Goal: Task Accomplishment & Management: Manage account settings

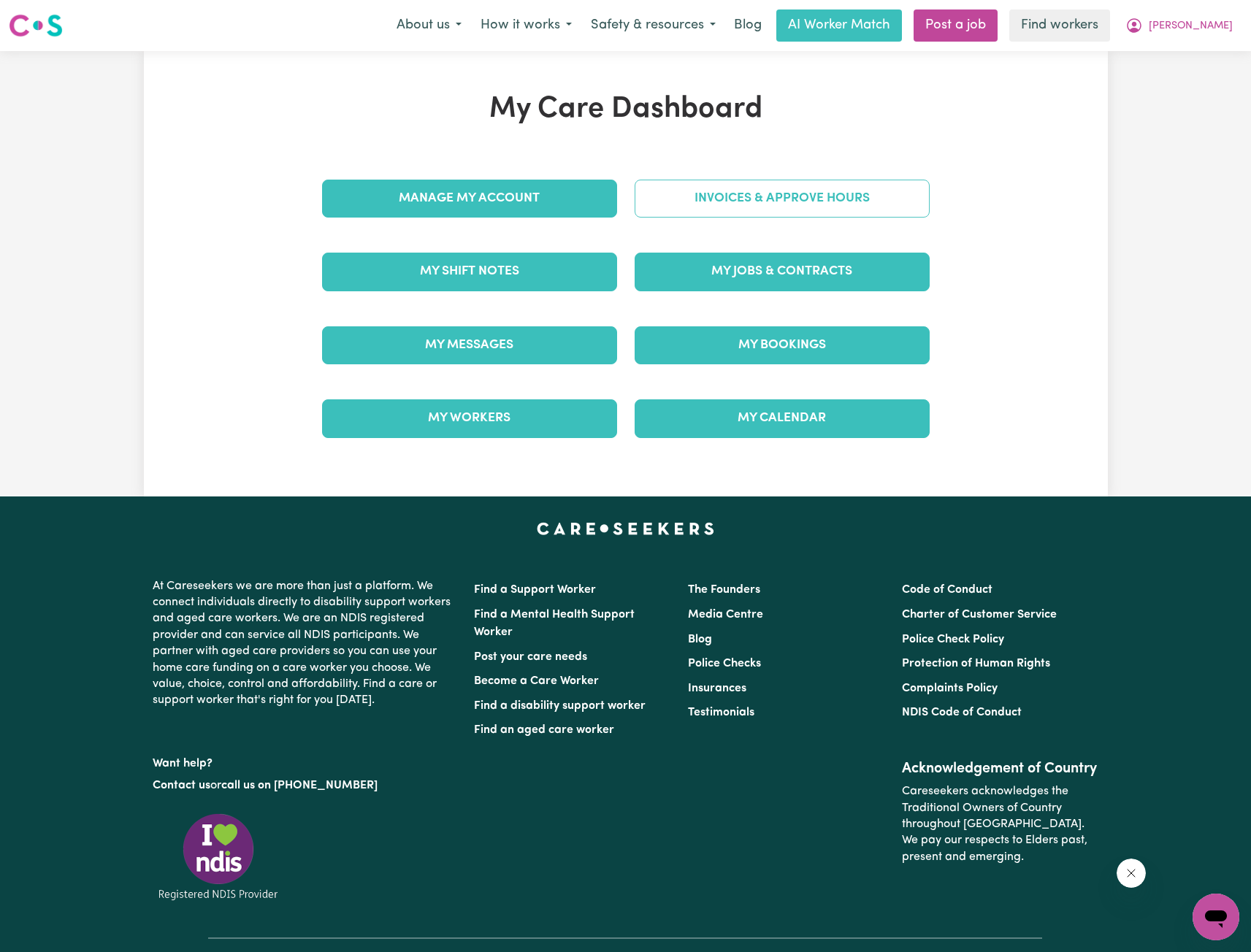
click at [835, 215] on link "Invoices & Approve Hours" at bounding box center [782, 198] width 295 height 38
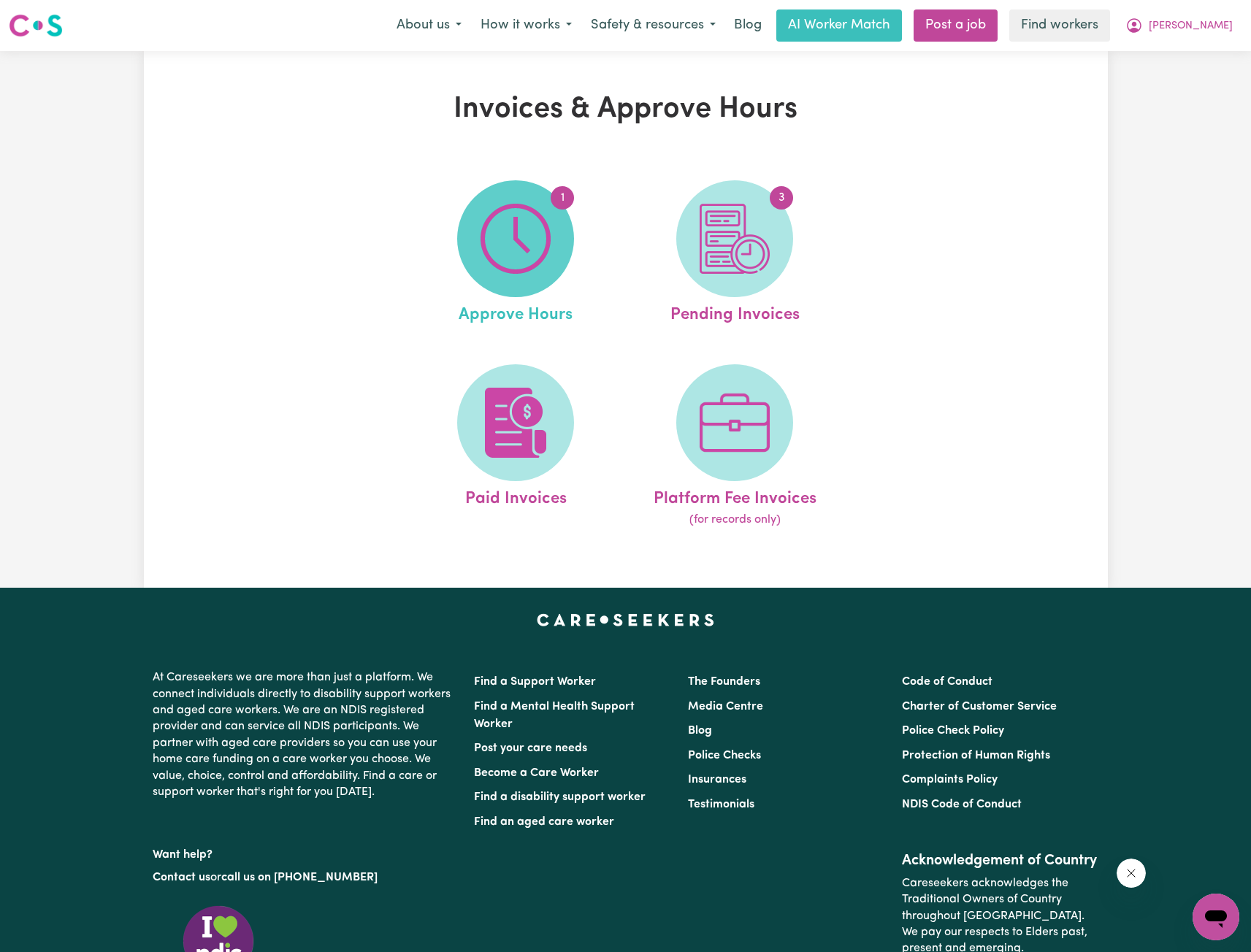
click at [535, 259] on img at bounding box center [516, 239] width 70 height 70
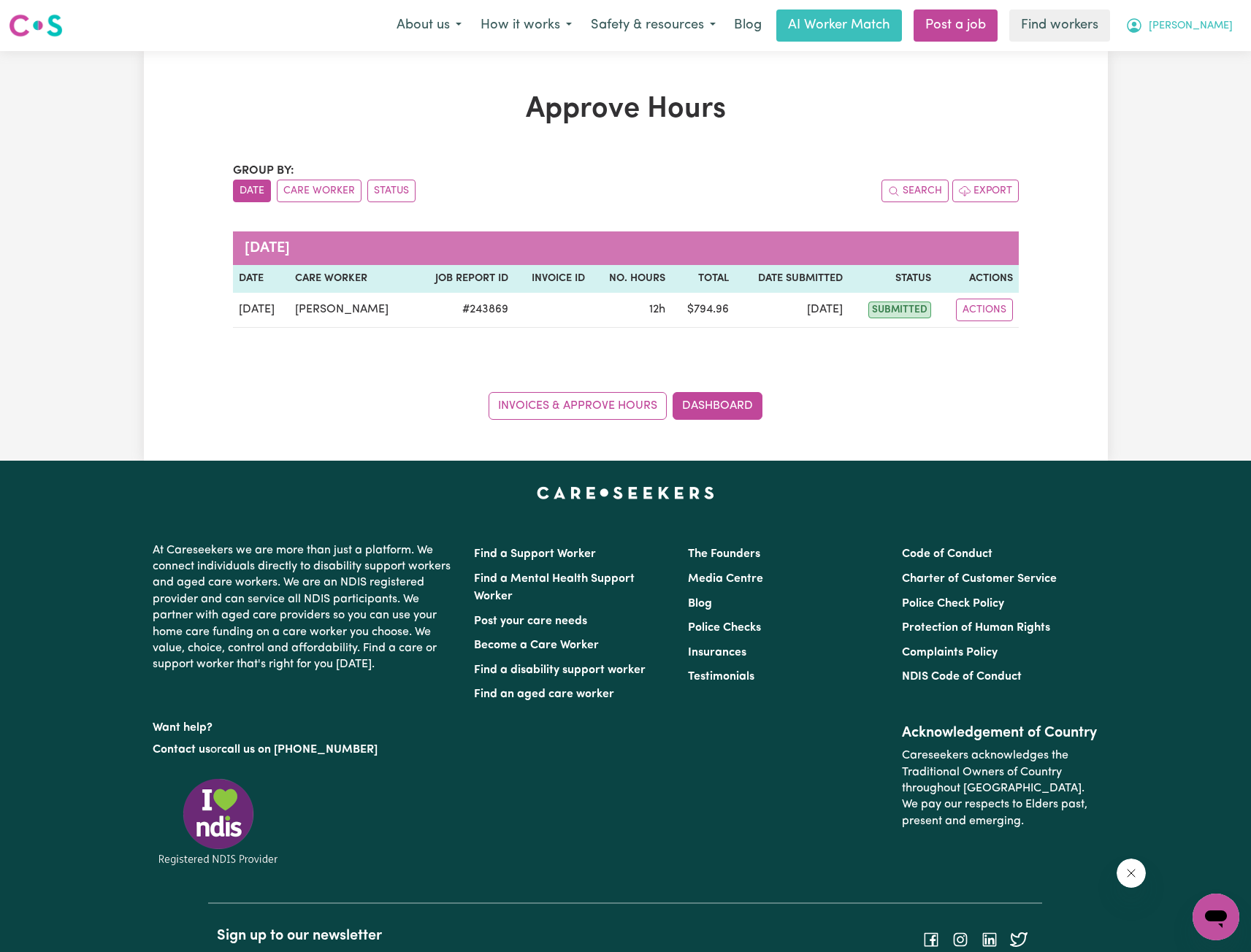
drag, startPoint x: 1219, startPoint y: 23, endPoint x: 1205, endPoint y: 37, distance: 19.8
click at [1219, 23] on span "[PERSON_NAME]" at bounding box center [1190, 26] width 84 height 16
click at [1164, 86] on link "Logout" at bounding box center [1184, 84] width 116 height 28
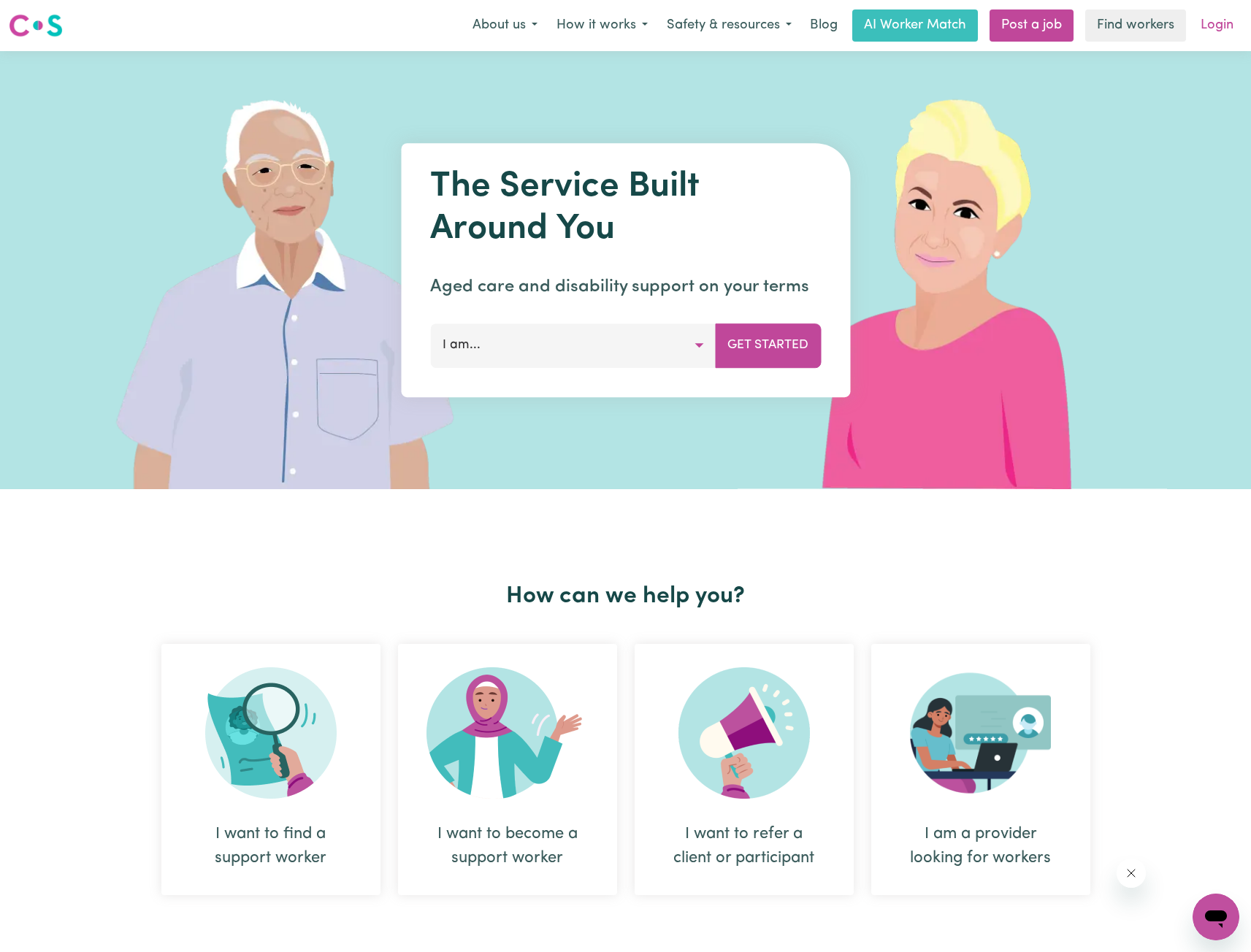
click at [1220, 18] on link "Login" at bounding box center [1217, 25] width 51 height 32
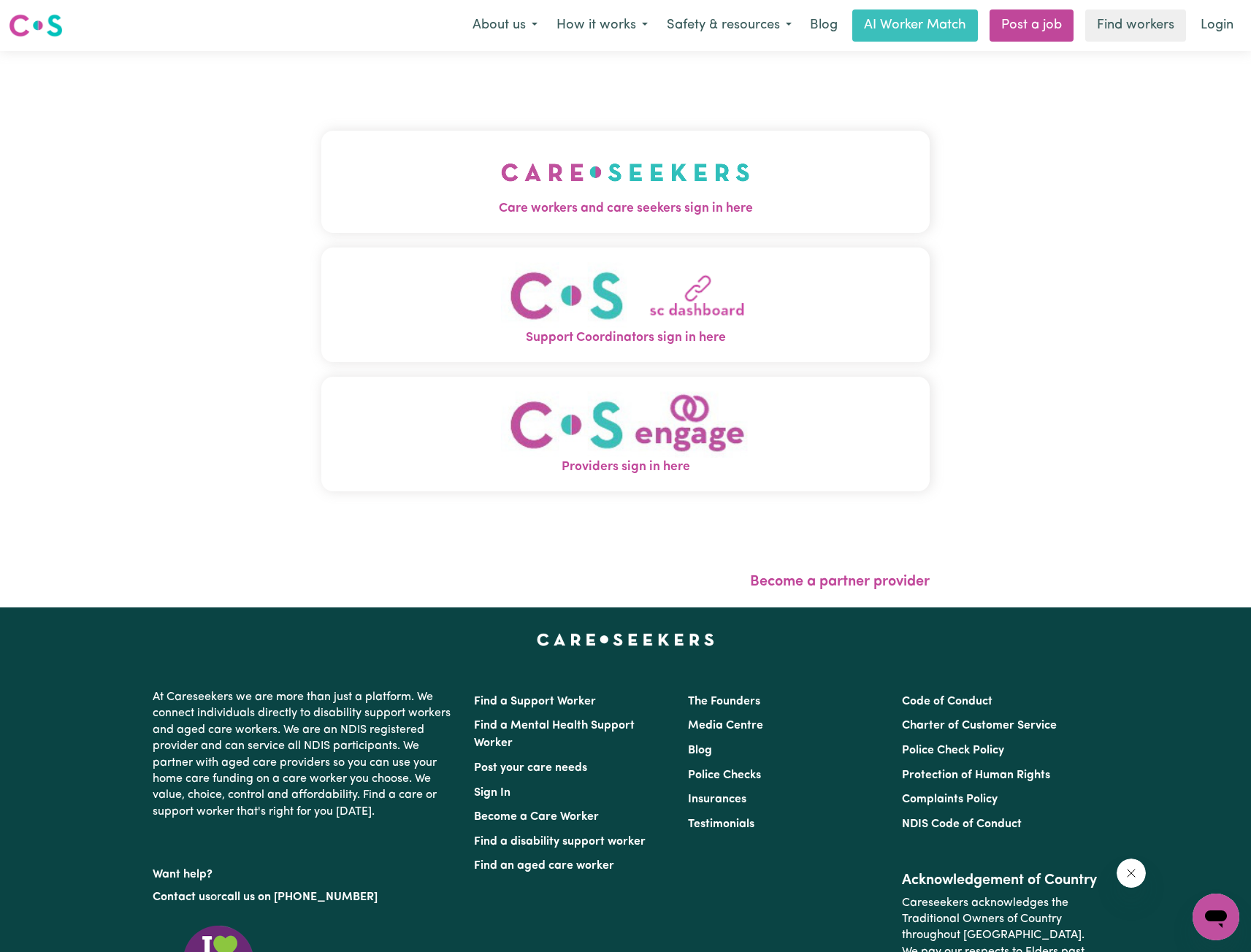
click at [541, 173] on button "Care workers and care seekers sign in here" at bounding box center [626, 181] width 608 height 102
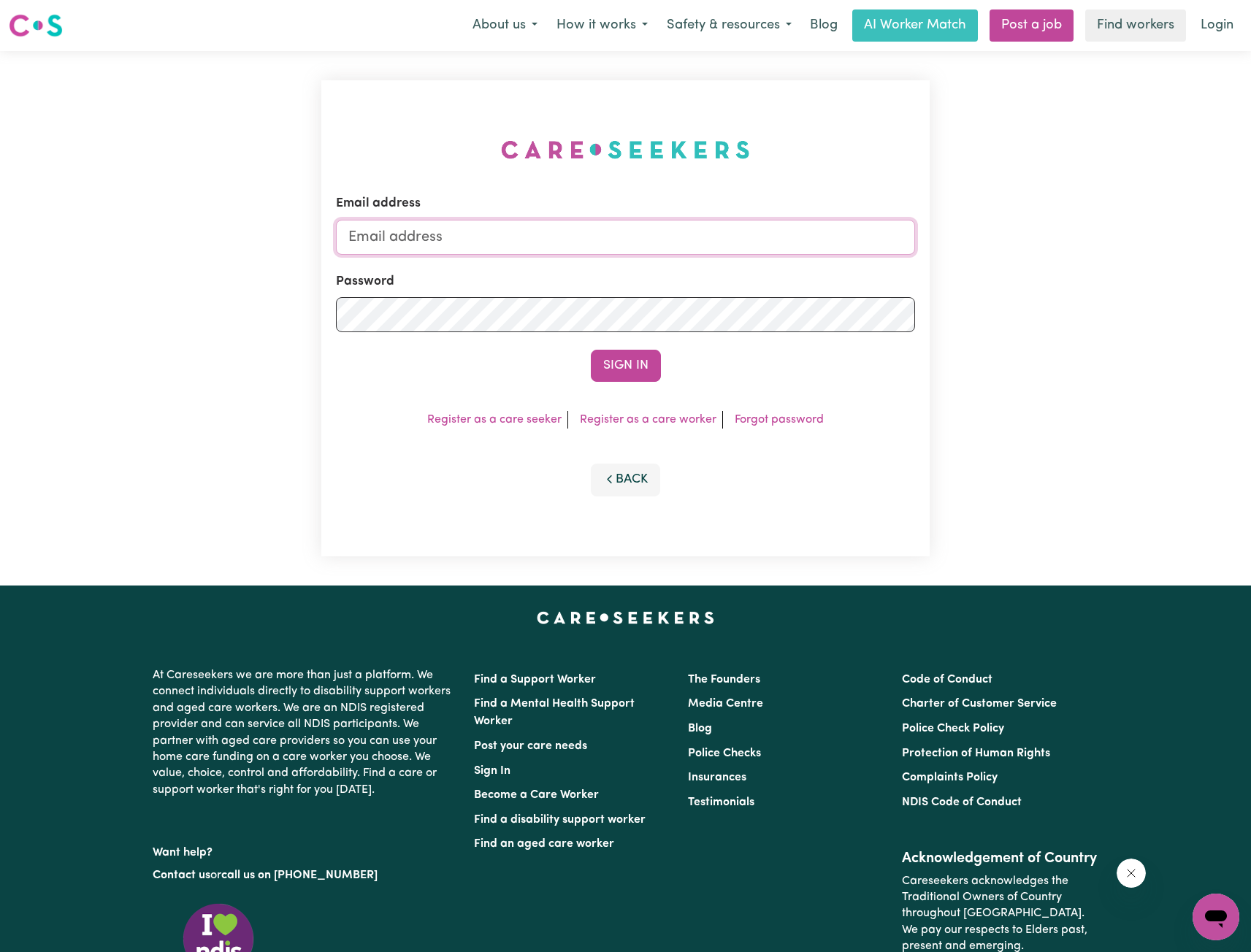
click at [588, 243] on input "Email address" at bounding box center [626, 237] width 579 height 35
drag, startPoint x: 544, startPoint y: 247, endPoint x: 730, endPoint y: 264, distance: 186.8
click at [730, 264] on form "Email address [EMAIL_ADDRESS][PERSON_NAME][DOMAIN_NAME] Password Sign In" at bounding box center [626, 288] width 579 height 187
click at [428, 239] on input "[EMAIL_ADDRESS][PERSON_NAME][DOMAIN_NAME]" at bounding box center [626, 237] width 579 height 35
drag, startPoint x: 426, startPoint y: 237, endPoint x: 746, endPoint y: 255, distance: 320.5
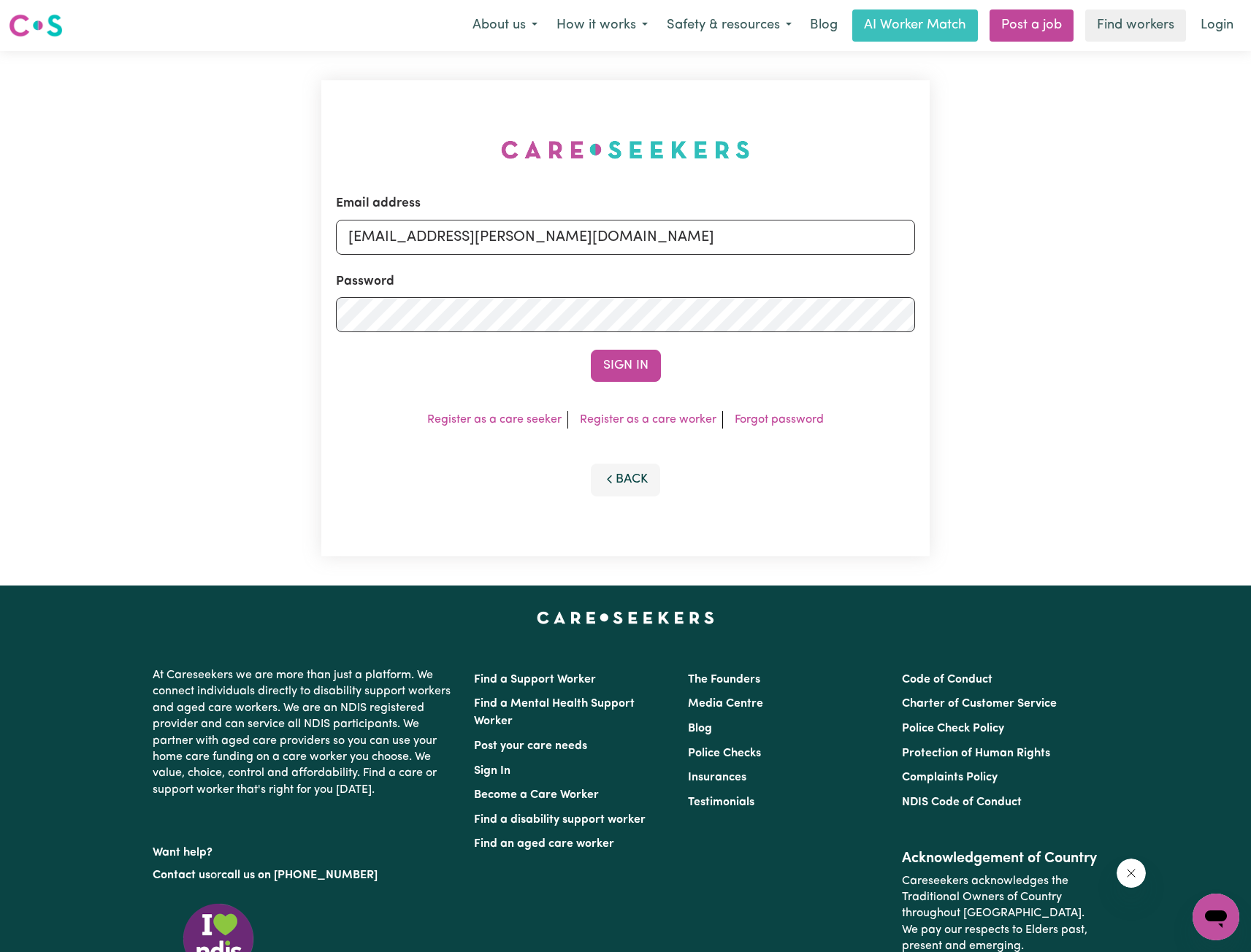
click at [764, 244] on input "[EMAIL_ADDRESS][PERSON_NAME][DOMAIN_NAME]" at bounding box center [626, 237] width 579 height 35
type input "[EMAIL_ADDRESS][DOMAIN_NAME]"
click at [619, 353] on button "Sign In" at bounding box center [626, 366] width 70 height 32
